Goal: Browse casually

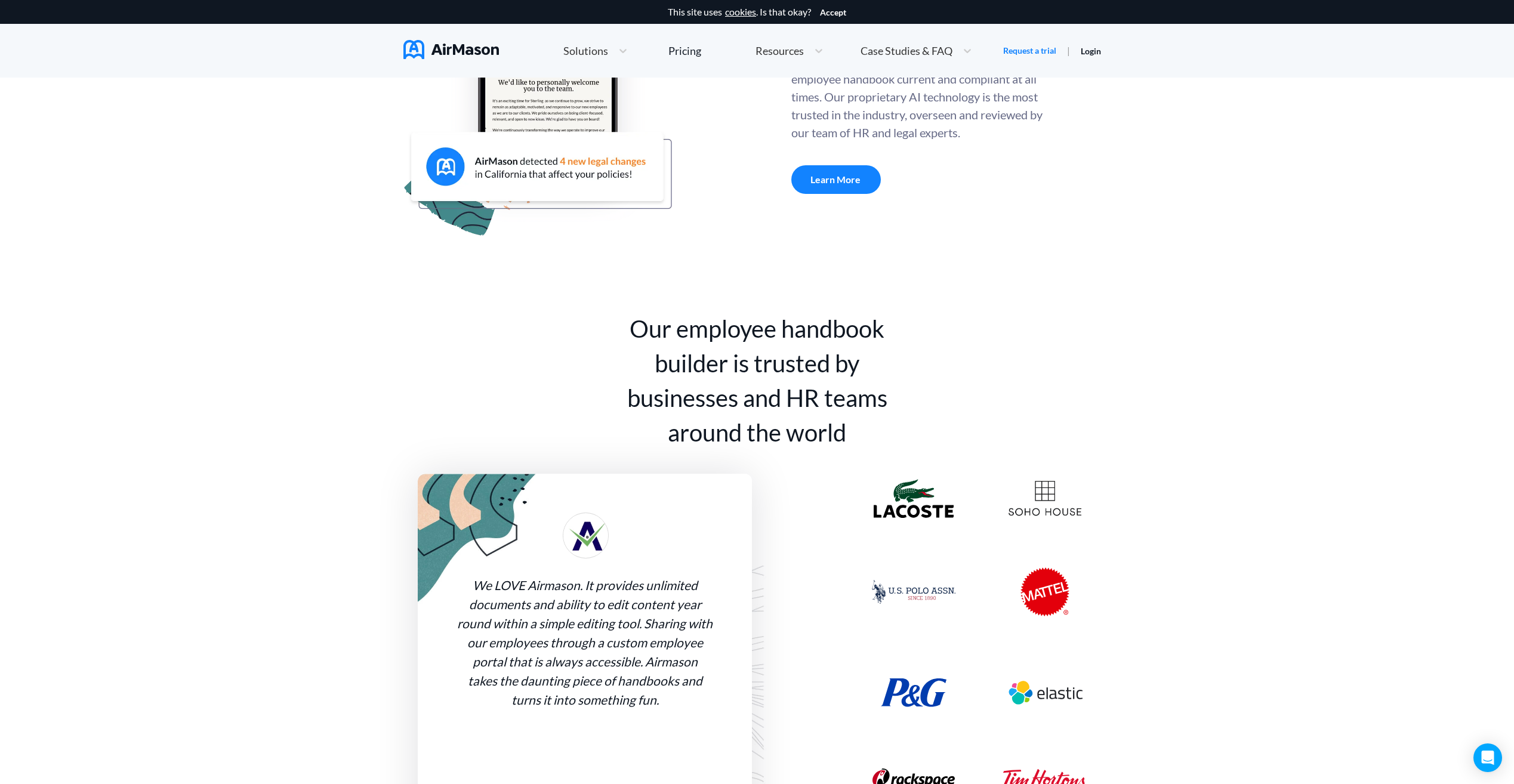
click at [852, 356] on div "Our employee handbook builder is trusted by businesses and HR teams around the …" at bounding box center [757, 380] width 298 height 138
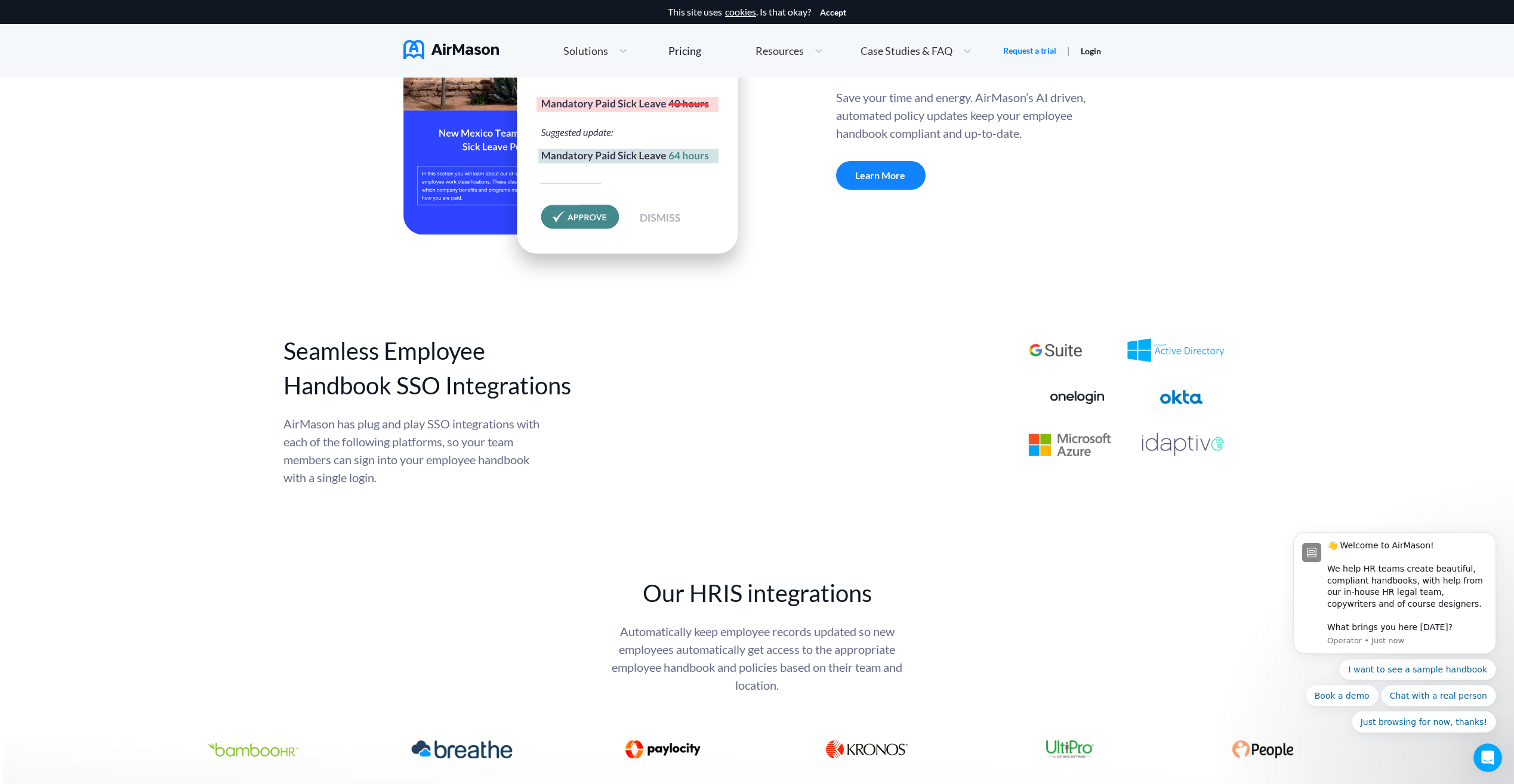
click at [1340, 406] on div "Seamless Employee Handbook SSO Integrations AirMason has plug and play SSO inte…" at bounding box center [757, 410] width 1514 height 153
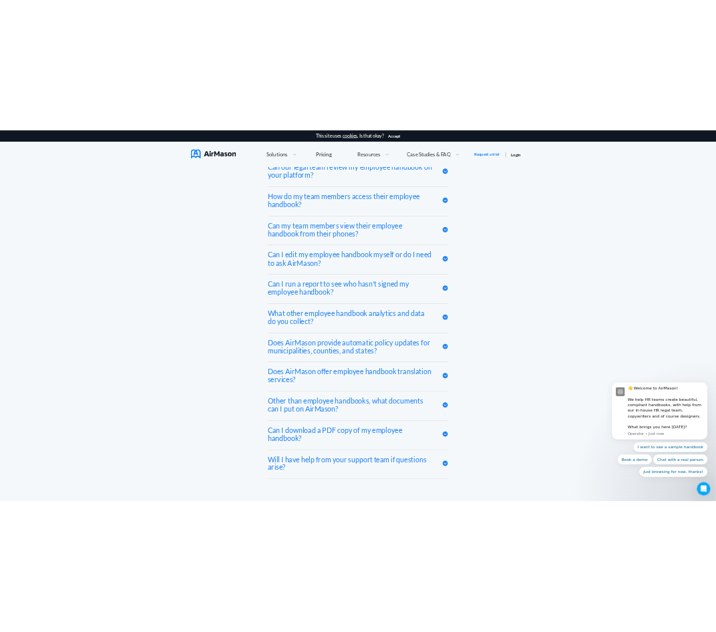
scroll to position [6246, 0]
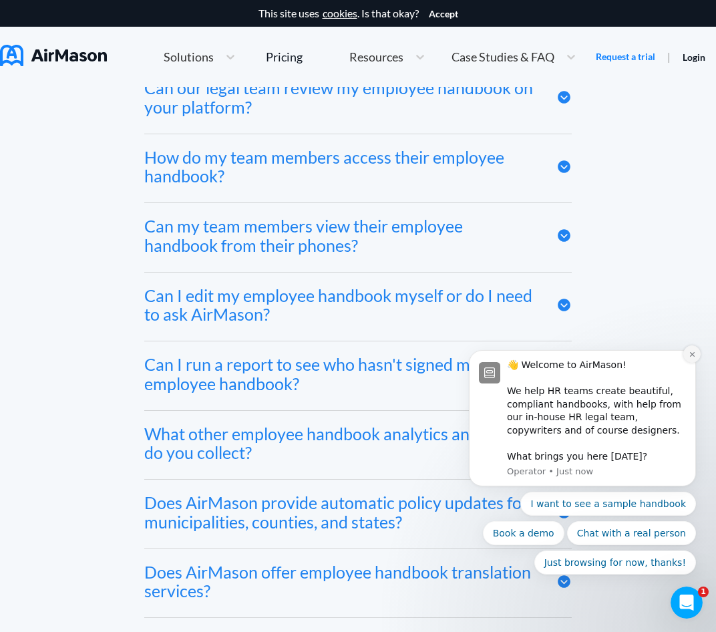
click at [691, 354] on icon "Dismiss notification" at bounding box center [692, 354] width 7 height 7
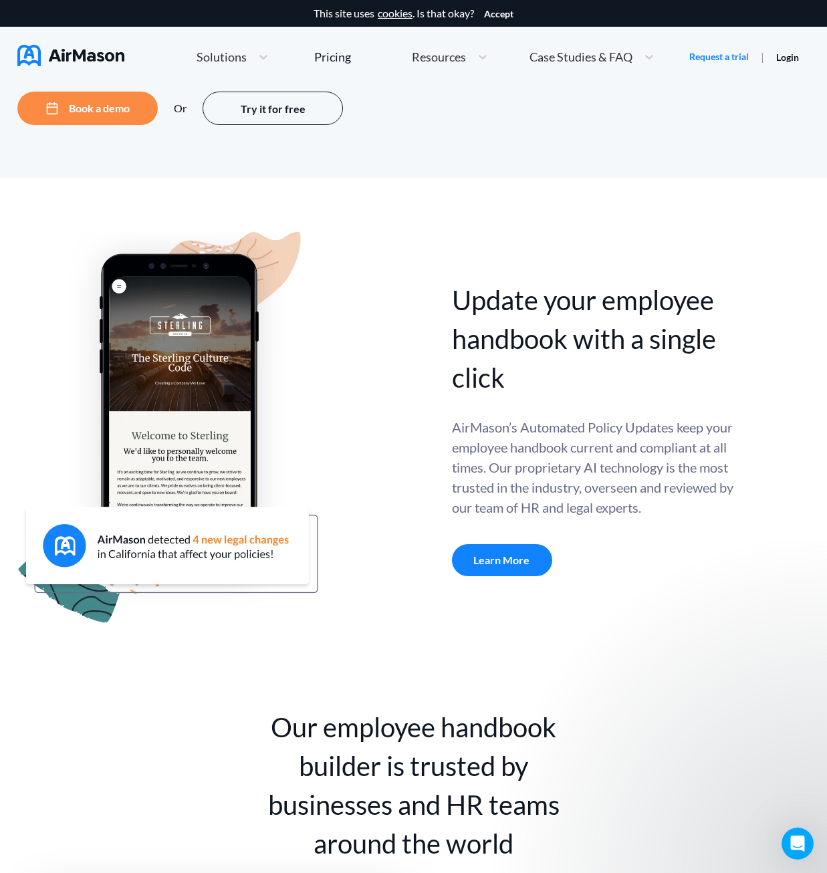
scroll to position [0, 0]
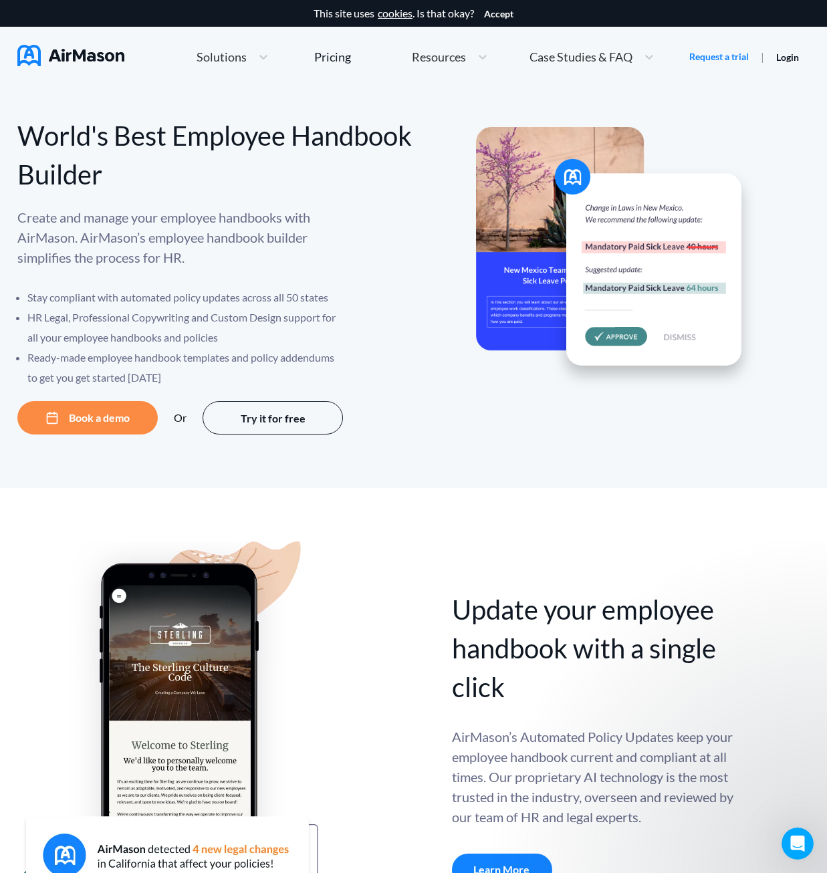
click at [232, 59] on span "Solutions" at bounding box center [221, 57] width 50 height 12
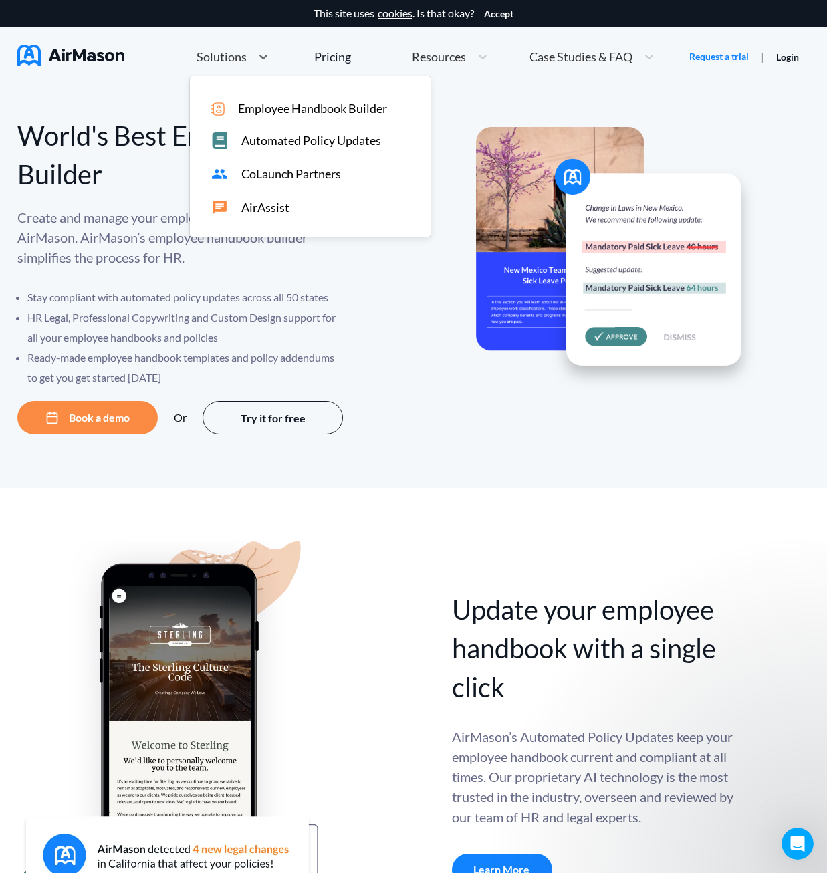
click at [237, 59] on span "Solutions" at bounding box center [221, 57] width 50 height 12
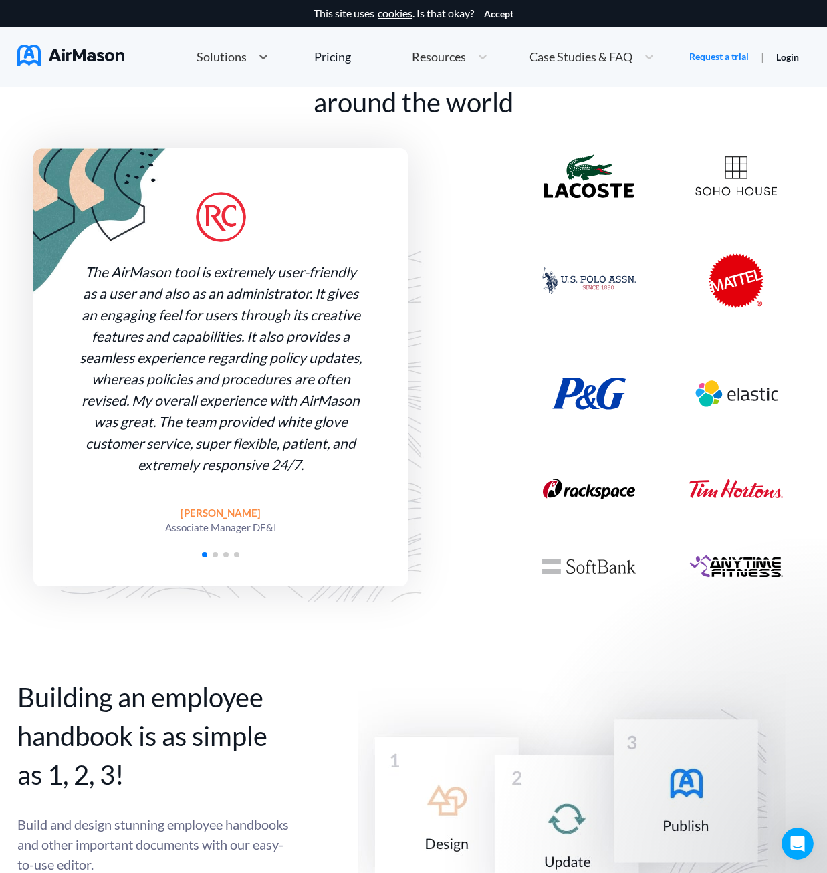
scroll to position [1203, 0]
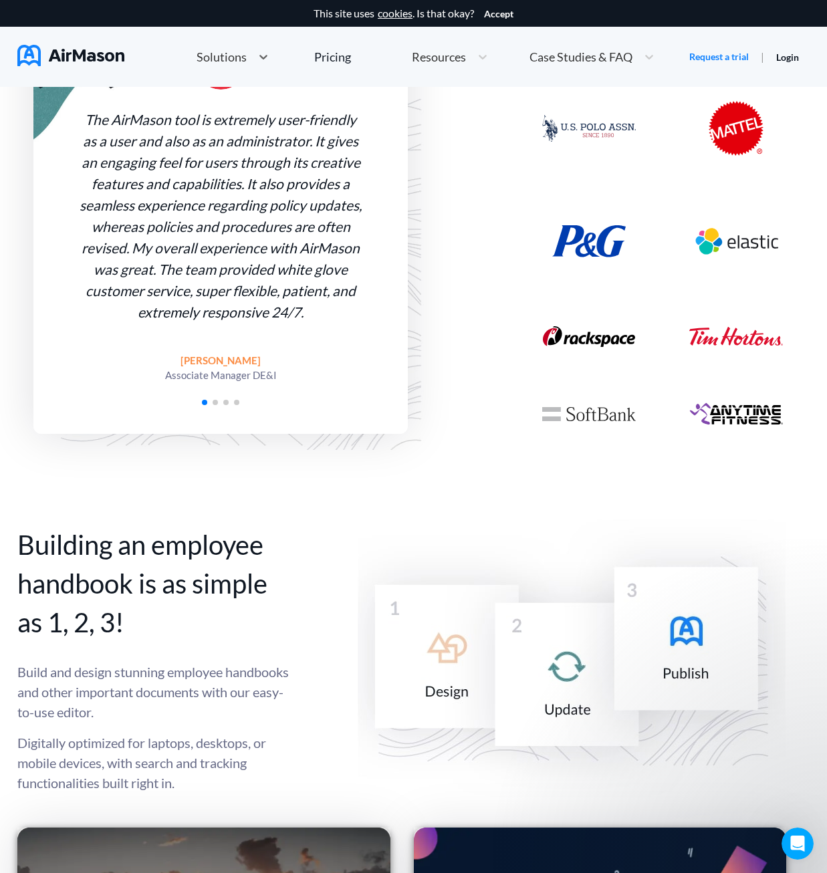
click at [217, 403] on span "Go to slide 2" at bounding box center [215, 402] width 5 height 5
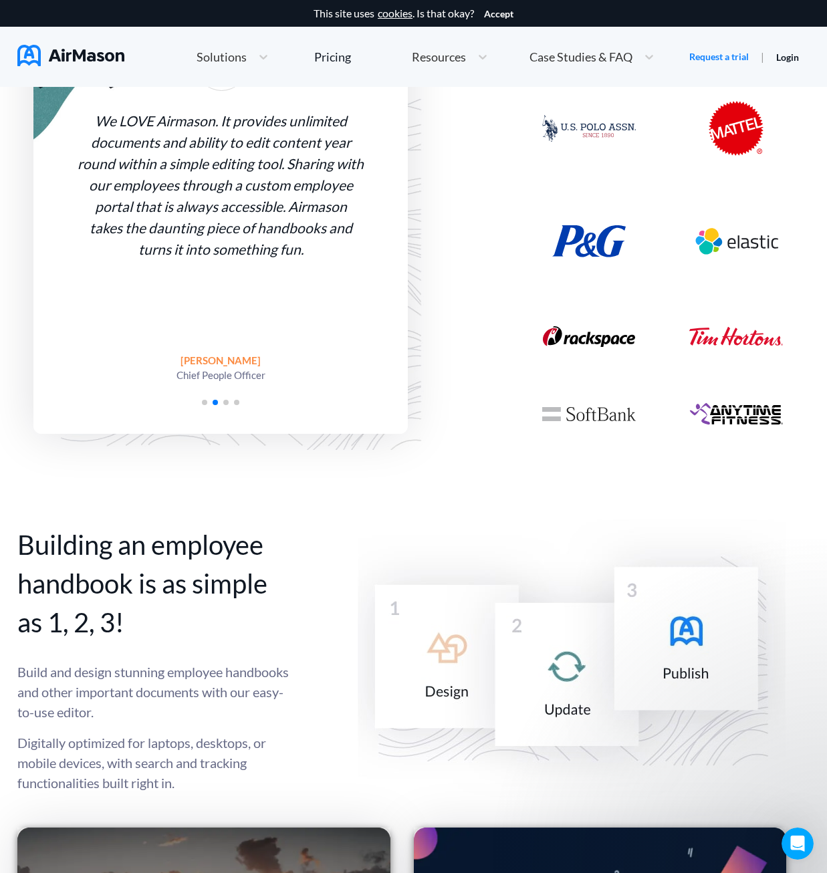
click at [227, 402] on span "Go to slide 3" at bounding box center [225, 402] width 5 height 5
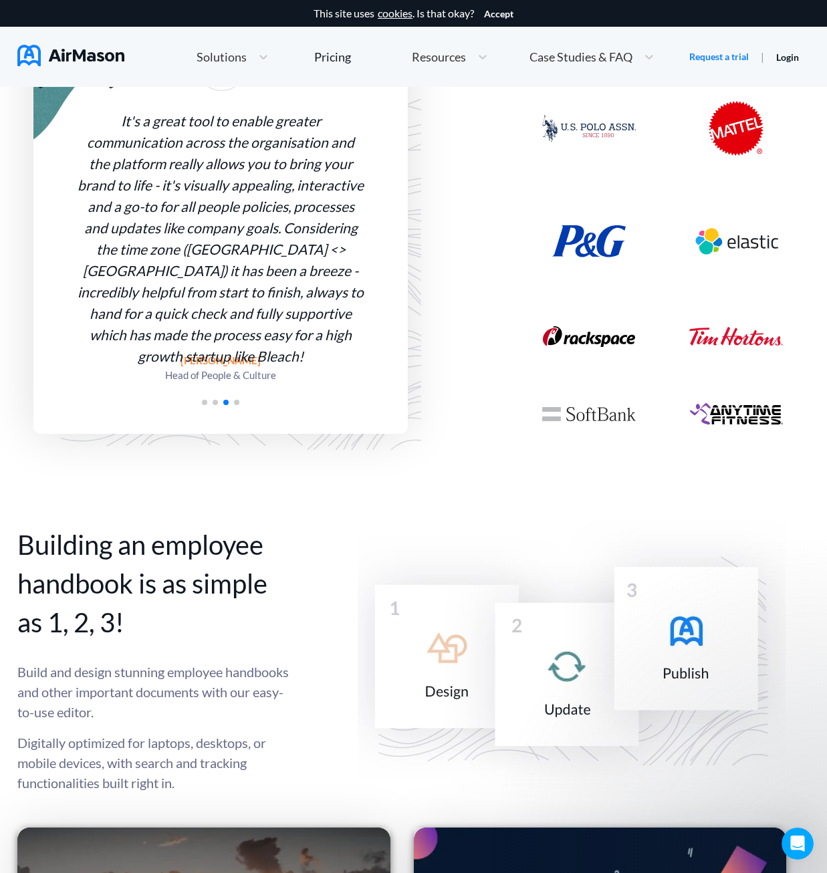
click at [236, 402] on span "Go to slide 4" at bounding box center [236, 402] width 5 height 5
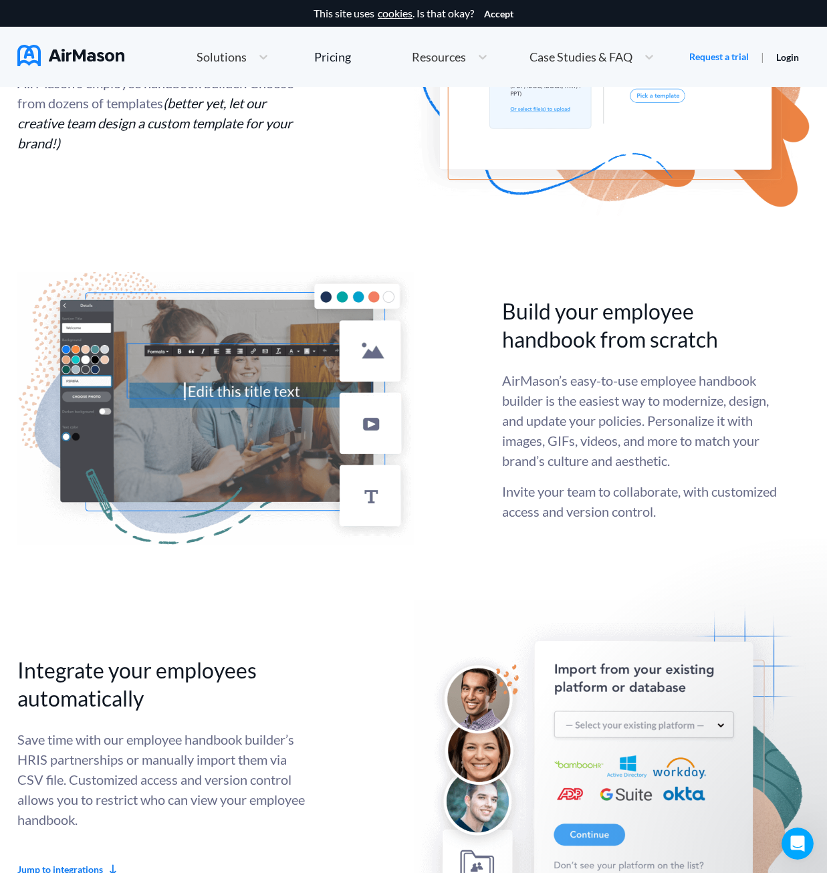
scroll to position [2874, 0]
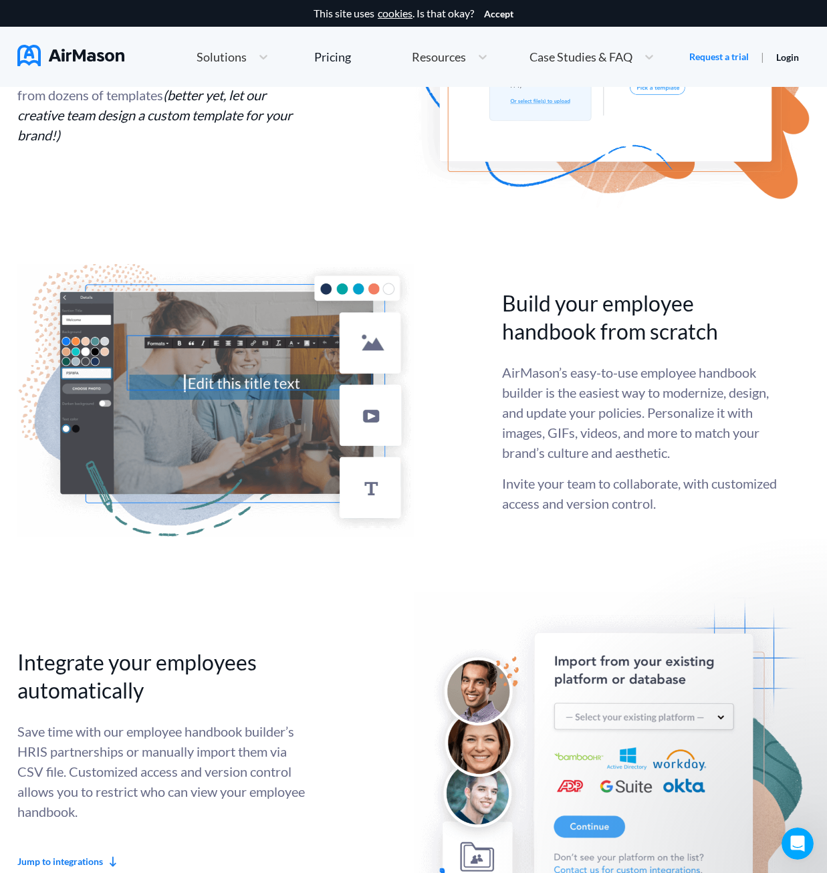
click at [621, 498] on div "AirMason’s easy-to-use employee handbook builder is the easiest way to moderniz…" at bounding box center [645, 437] width 287 height 151
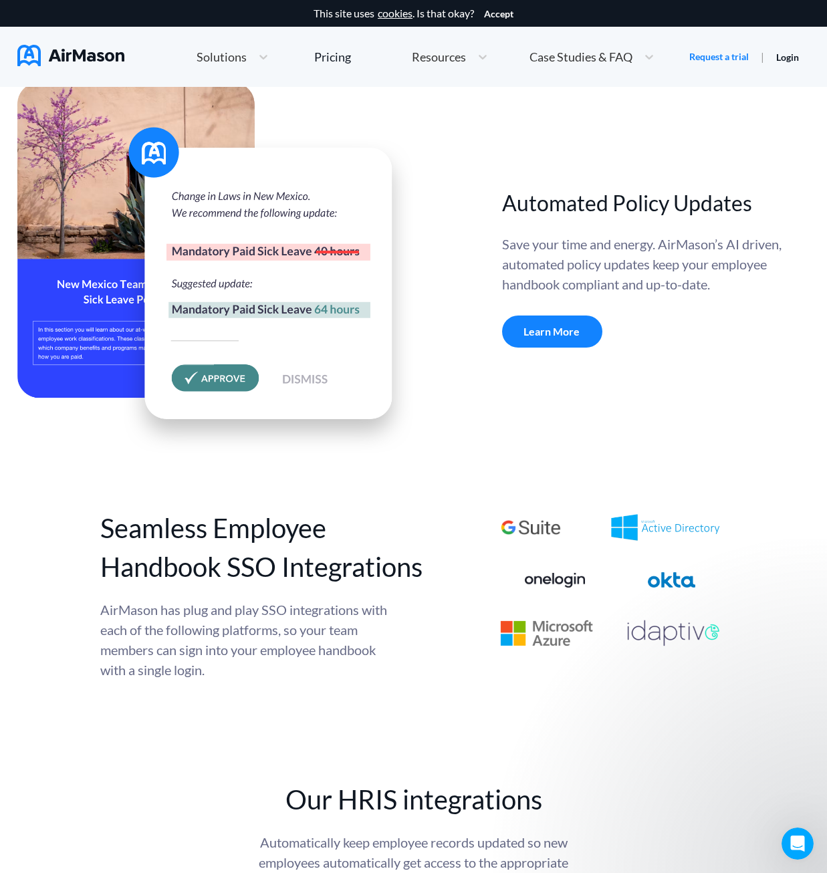
scroll to position [4544, 0]
